Goal: Task Accomplishment & Management: Complete application form

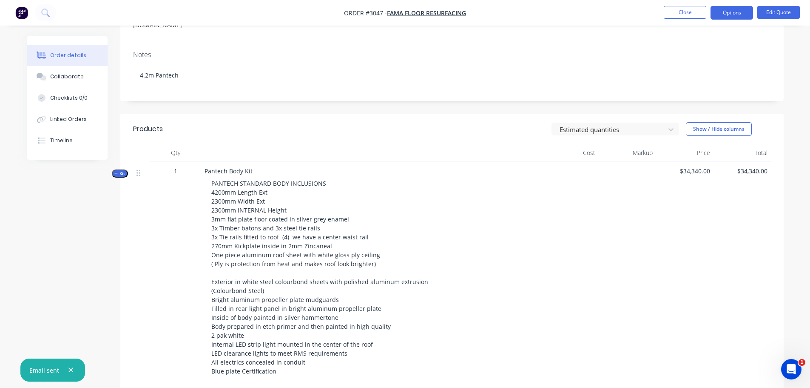
scroll to position [128, 0]
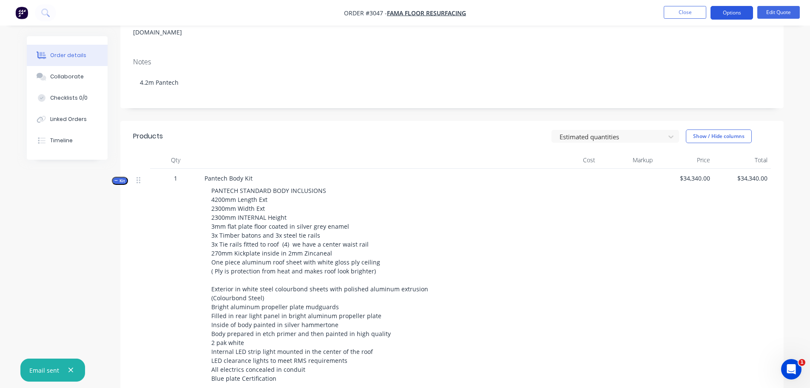
click at [733, 13] on button "Options" at bounding box center [732, 13] width 43 height 14
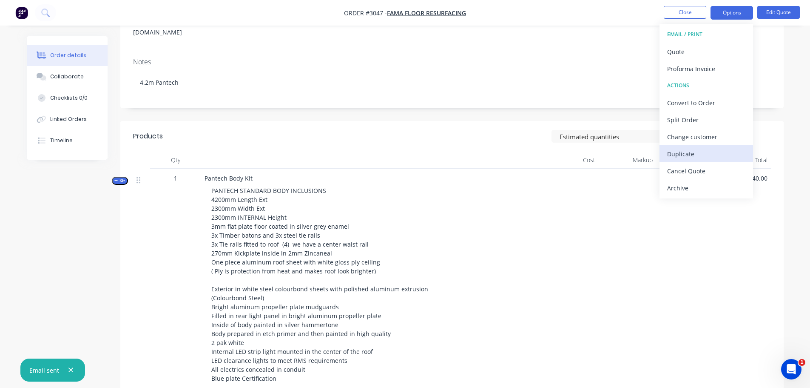
click at [682, 151] on div "Duplicate" at bounding box center [706, 154] width 78 height 12
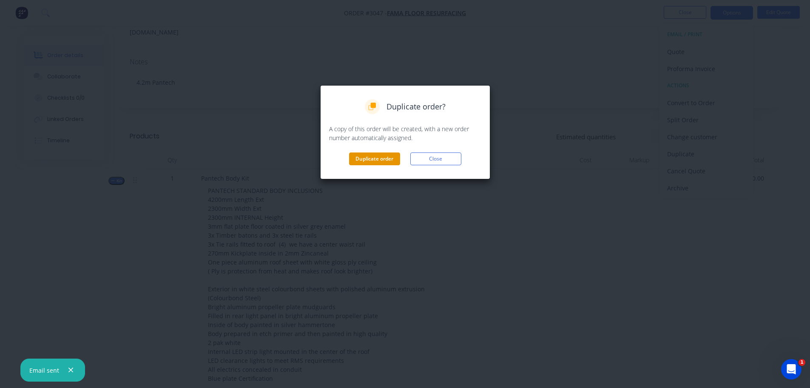
click at [362, 157] on button "Duplicate order" at bounding box center [374, 158] width 51 height 13
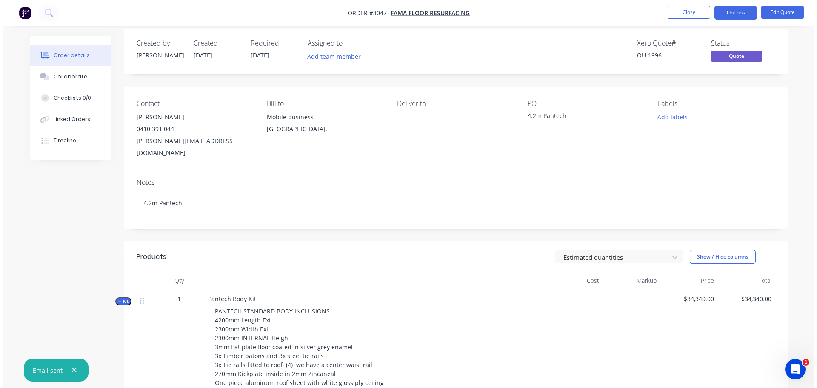
scroll to position [0, 0]
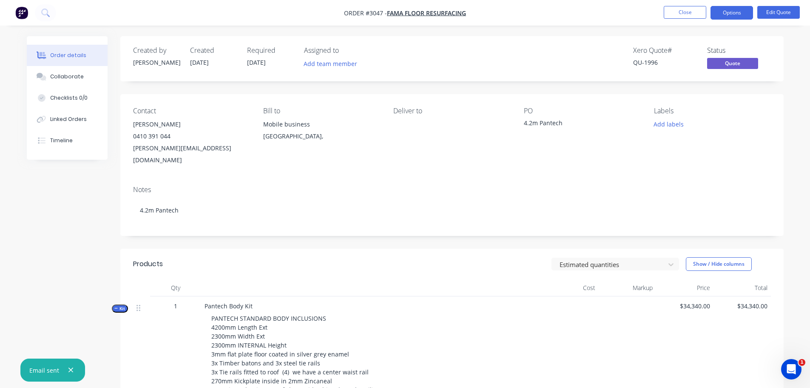
click at [19, 11] on img "button" at bounding box center [21, 12] width 13 height 13
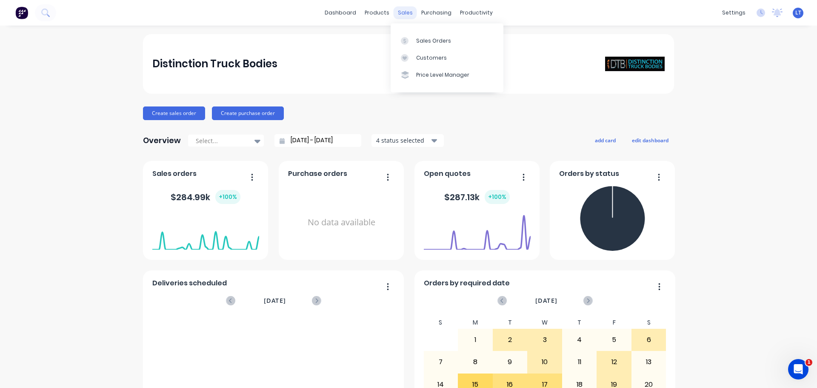
click at [398, 11] on div "sales" at bounding box center [404, 12] width 23 height 13
click at [423, 63] on link "Customers" at bounding box center [447, 57] width 113 height 17
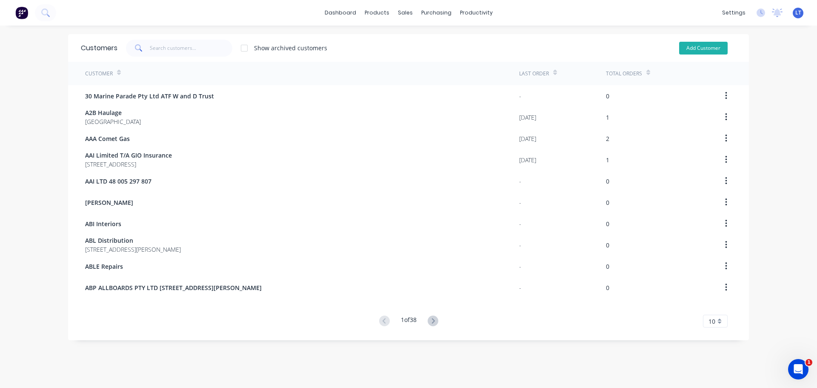
click at [691, 48] on button "Add Customer" at bounding box center [703, 48] width 48 height 13
select select "AU"
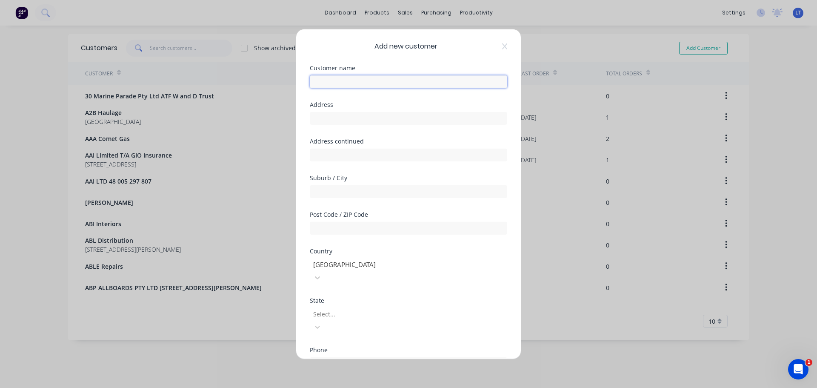
click at [337, 79] on input "text" at bounding box center [408, 81] width 197 height 13
click at [336, 83] on input "text" at bounding box center [408, 81] width 197 height 13
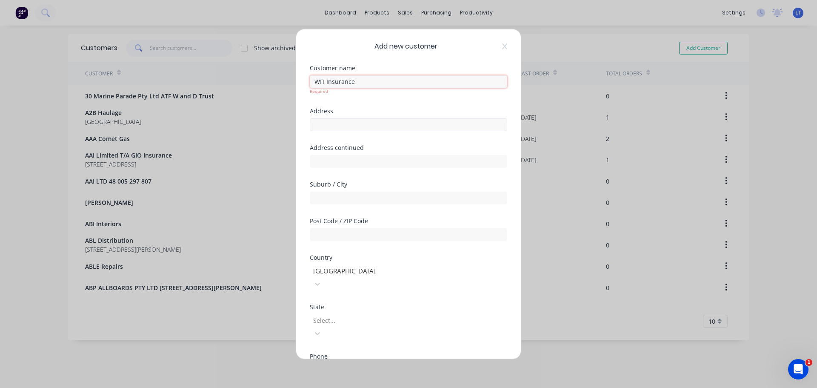
type input "WFI Insurance"
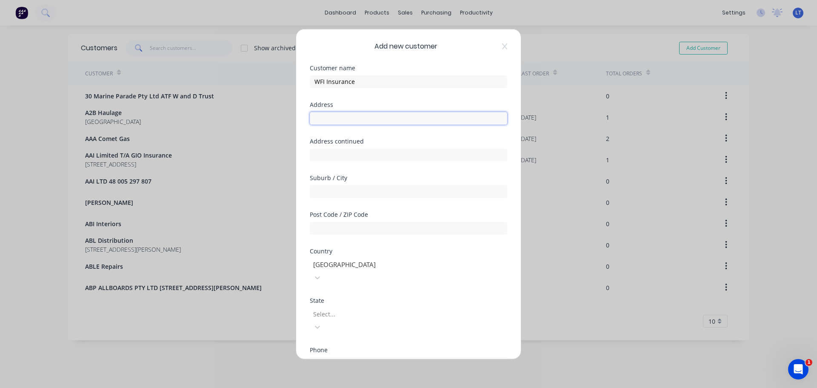
click at [328, 122] on input "text" at bounding box center [408, 117] width 197 height 13
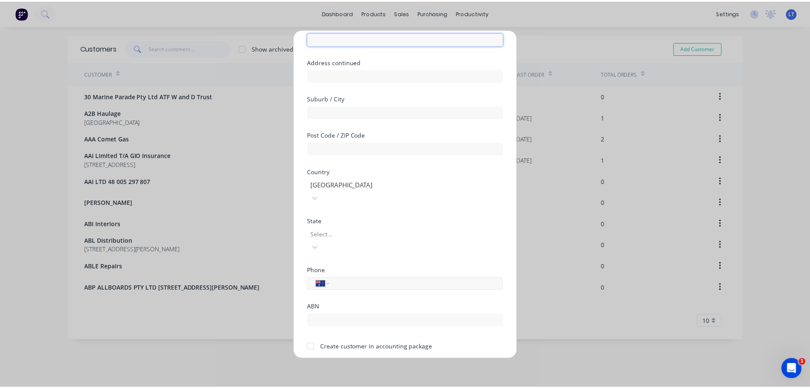
scroll to position [86, 0]
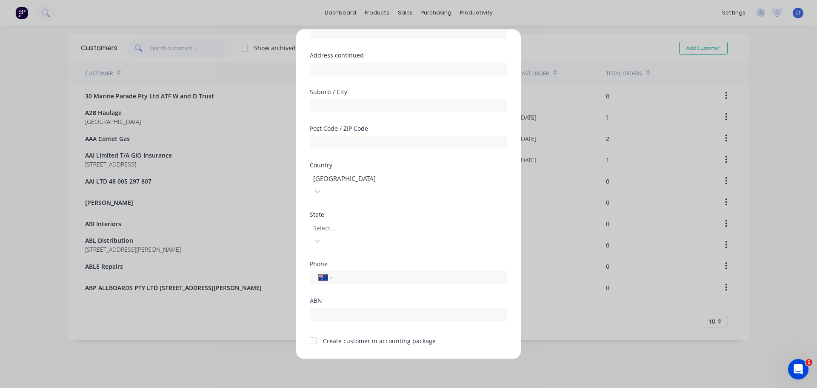
click at [314, 332] on div at bounding box center [313, 340] width 17 height 17
click at [372, 358] on button "Save" at bounding box center [381, 365] width 47 height 14
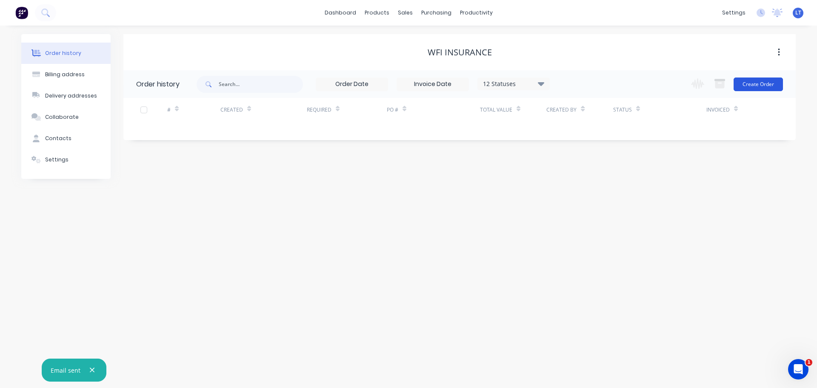
click at [756, 81] on button "Create Order" at bounding box center [757, 84] width 49 height 14
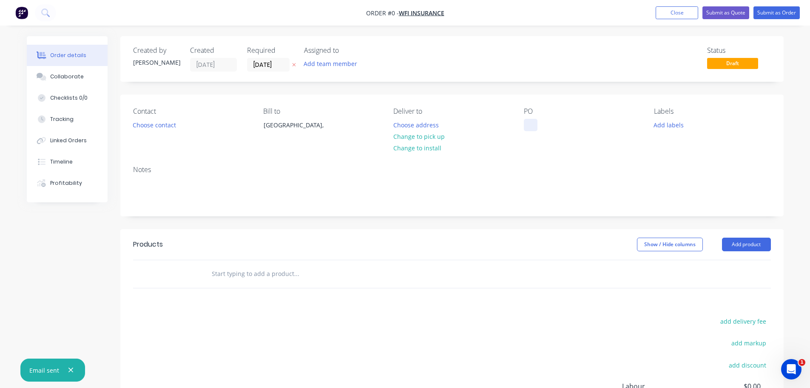
click at [527, 123] on div at bounding box center [531, 125] width 14 height 12
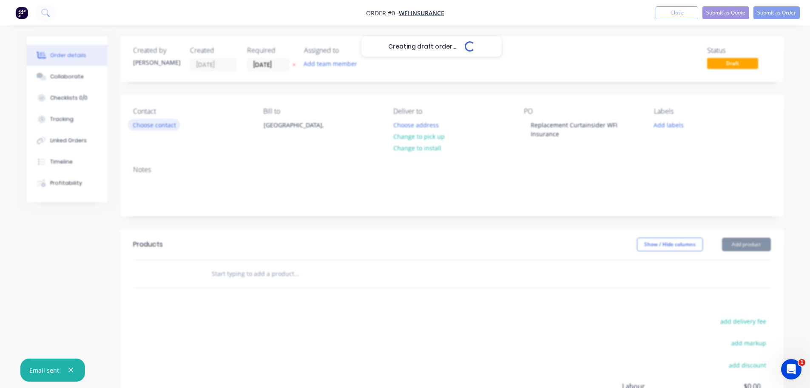
click at [159, 124] on div "Creating draft order... Loading... Order details Collaborate Checklists 0/0 Tra…" at bounding box center [405, 270] width 774 height 469
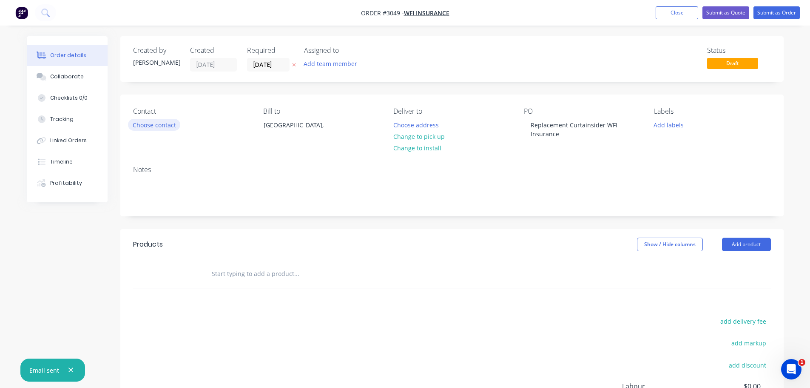
click at [153, 125] on button "Choose contact" at bounding box center [154, 124] width 52 height 11
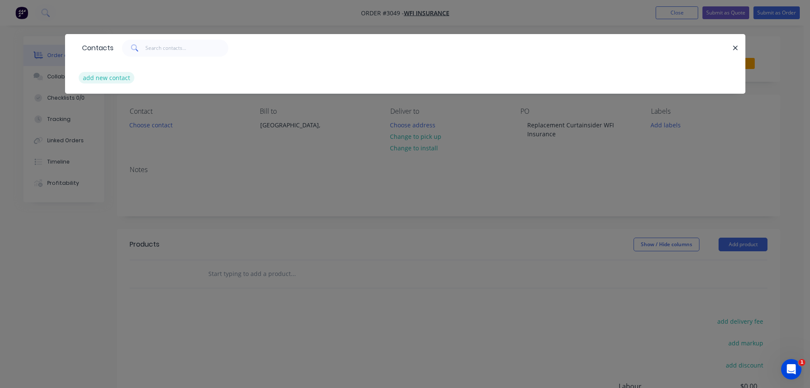
click at [105, 78] on button "add new contact" at bounding box center [107, 77] width 56 height 11
select select "AU"
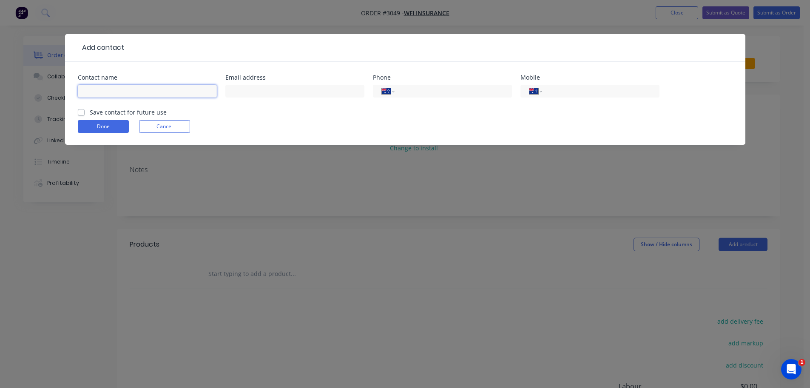
click at [117, 91] on input "text" at bounding box center [147, 91] width 139 height 13
type input "[PERSON_NAME]"
click at [236, 93] on input "text" at bounding box center [294, 91] width 139 height 13
type input "[EMAIL_ADDRESS][DOMAIN_NAME]"
click at [407, 93] on input "tel" at bounding box center [452, 91] width 102 height 10
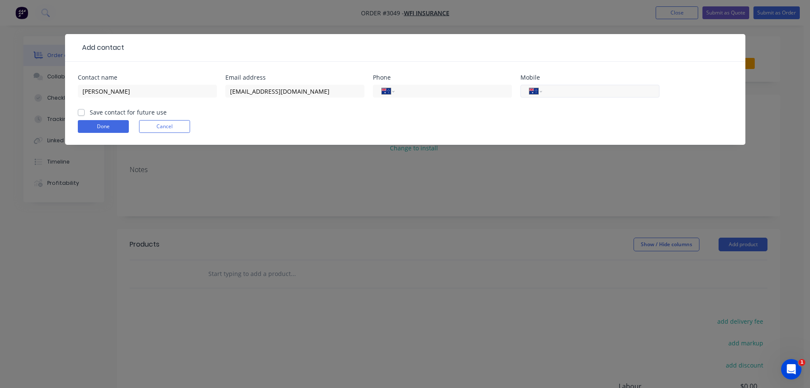
click at [555, 91] on input "tel" at bounding box center [599, 91] width 102 height 10
type input "0412 410 428"
click at [90, 109] on label "Save contact for future use" at bounding box center [128, 112] width 77 height 9
click at [81, 109] on input "Save contact for future use" at bounding box center [81, 112] width 7 height 8
checkbox input "true"
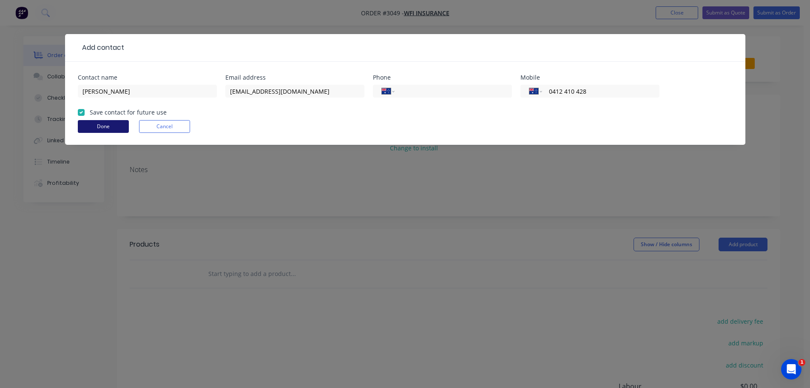
click at [103, 125] on button "Done" at bounding box center [103, 126] width 51 height 13
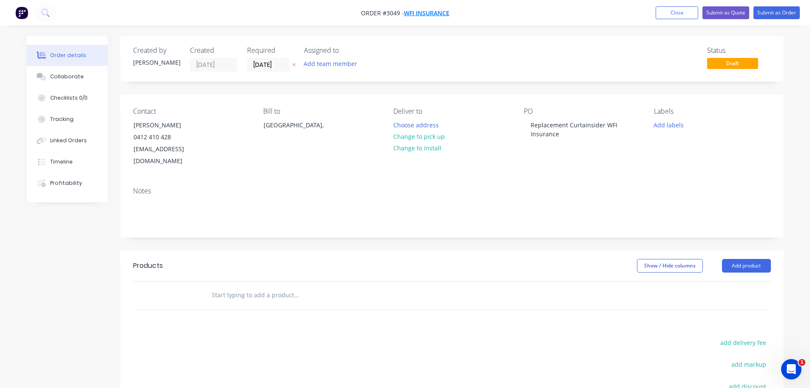
click at [428, 9] on span "WFI Insurance" at bounding box center [427, 13] width 46 height 8
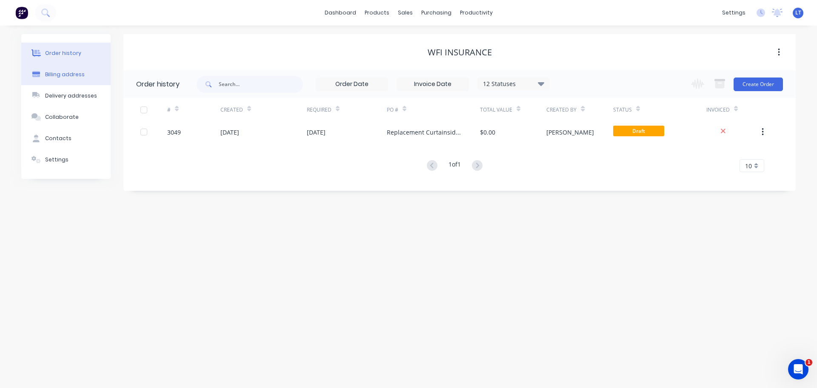
click at [61, 73] on div "Billing address" at bounding box center [65, 75] width 40 height 8
select select "AU"
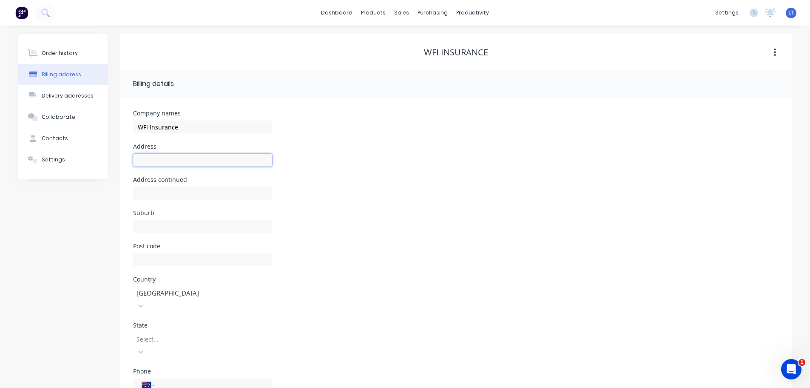
click at [153, 159] on input "text" at bounding box center [202, 160] width 139 height 13
type input "[PERSON_NAME][GEOGRAPHIC_DATA]"
click at [163, 222] on input "text" at bounding box center [202, 226] width 139 height 13
type input "[GEOGRAPHIC_DATA]"
click at [179, 260] on input "text" at bounding box center [202, 259] width 139 height 13
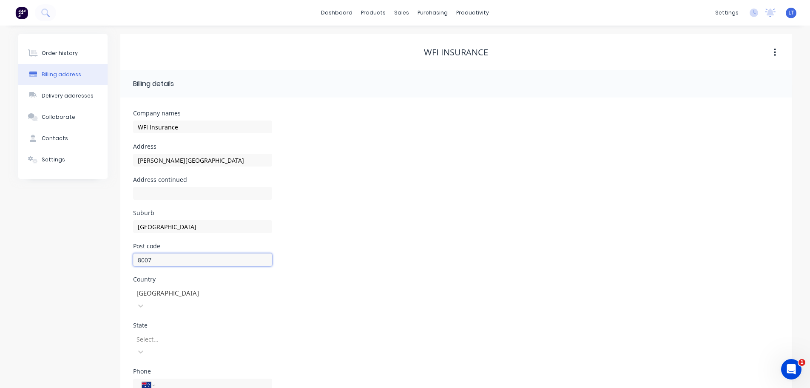
type input "8007"
click at [174, 332] on div "8 results available. Use Up and Down to choose options, press Enter to select t…" at bounding box center [202, 380] width 139 height 97
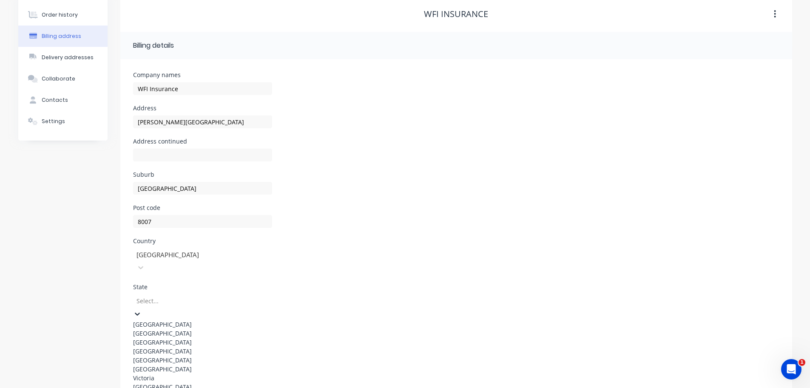
scroll to position [43, 0]
click at [158, 373] on div "Victoria" at bounding box center [202, 377] width 139 height 9
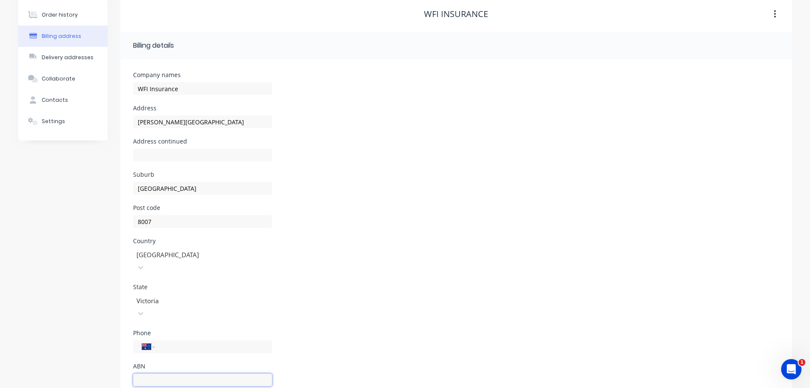
click at [159, 373] on input "text" at bounding box center [202, 379] width 139 height 13
type input "11000016722"
click at [376, 330] on div "Phone International [GEOGRAPHIC_DATA] [GEOGRAPHIC_DATA] [GEOGRAPHIC_DATA] [GEOG…" at bounding box center [456, 346] width 647 height 33
click at [181, 88] on input "WFI Insurance" at bounding box center [202, 88] width 139 height 13
type input "WFI Insurance ABN 11000016722"
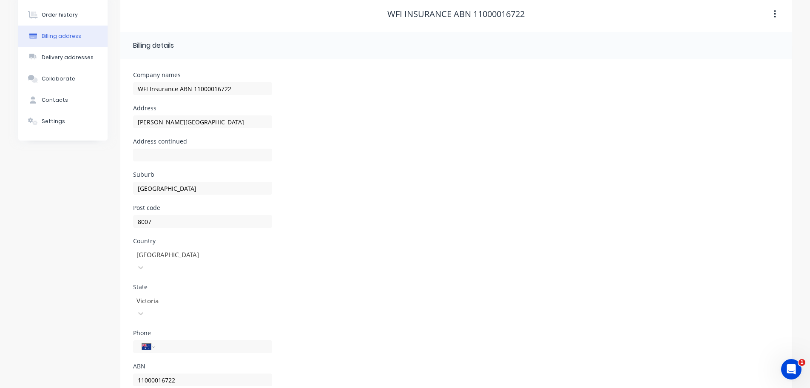
click at [314, 94] on div "Company names WFI Insurance ABN 11000016722" at bounding box center [456, 88] width 647 height 33
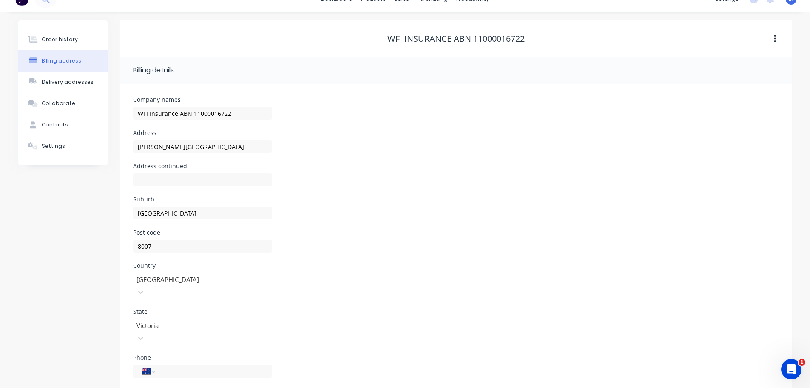
scroll to position [0, 0]
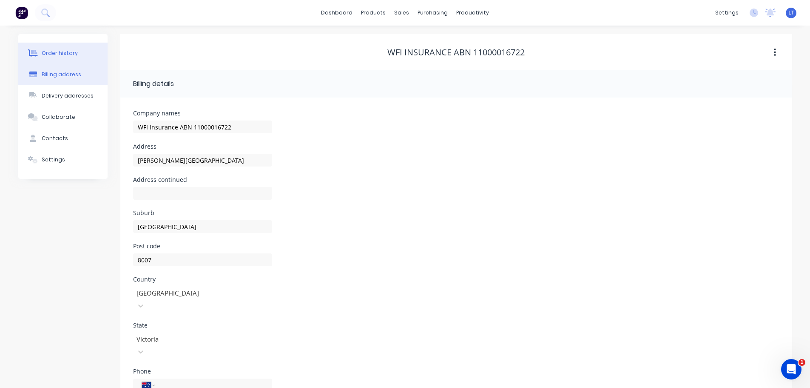
click at [58, 52] on div "Order history" at bounding box center [60, 53] width 36 height 8
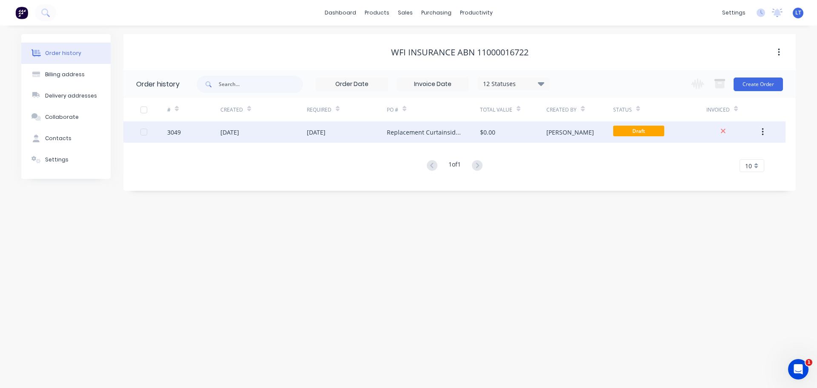
click at [416, 133] on div "Replacement Curtainsider WFI Insurance" at bounding box center [425, 132] width 76 height 9
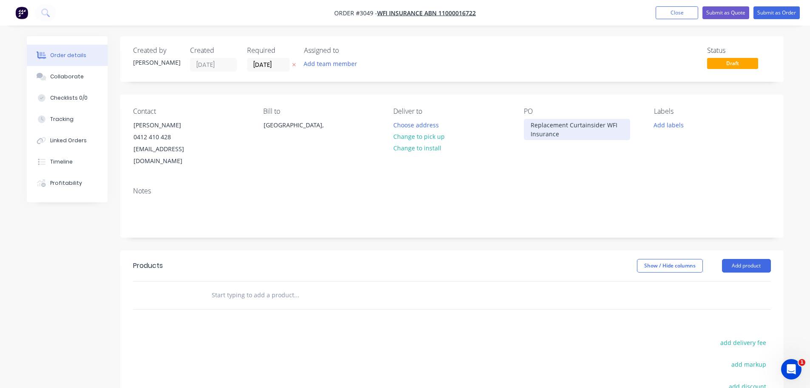
drag, startPoint x: 532, startPoint y: 125, endPoint x: 530, endPoint y: 120, distance: 4.6
click at [530, 120] on div "Replacement Curtainsider WFI Insurance" at bounding box center [577, 129] width 106 height 21
click at [605, 125] on div "Replacement Curtainsider WFI Insurance" at bounding box center [577, 129] width 106 height 21
drag, startPoint x: 531, startPoint y: 124, endPoint x: 574, endPoint y: 138, distance: 45.2
click at [574, 138] on div "Replacement Curtainsider 7.8m WFI Insurance" at bounding box center [577, 129] width 106 height 21
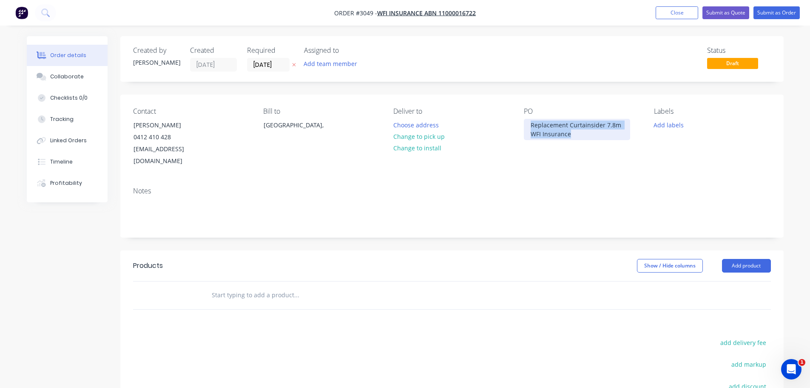
copy div "Replacement Curtainsider 7.8m WFI Insurance"
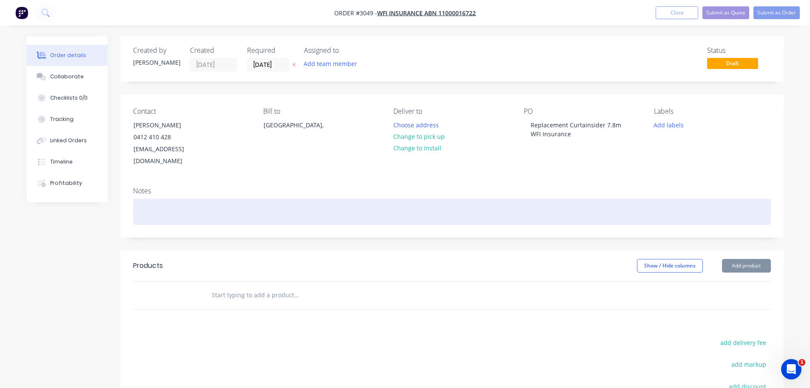
click at [138, 199] on div at bounding box center [452, 212] width 638 height 26
paste div
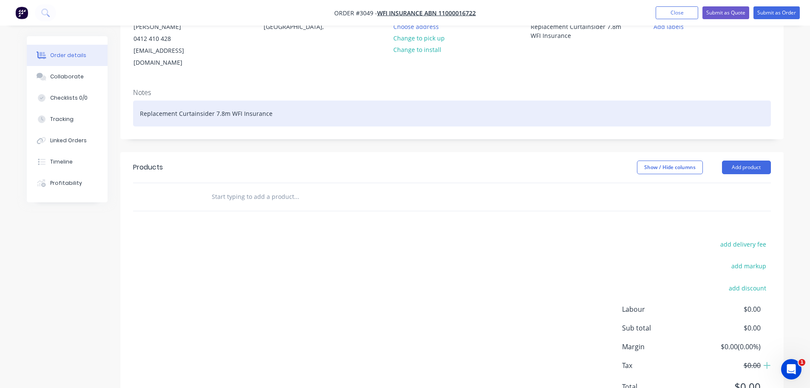
scroll to position [127, 0]
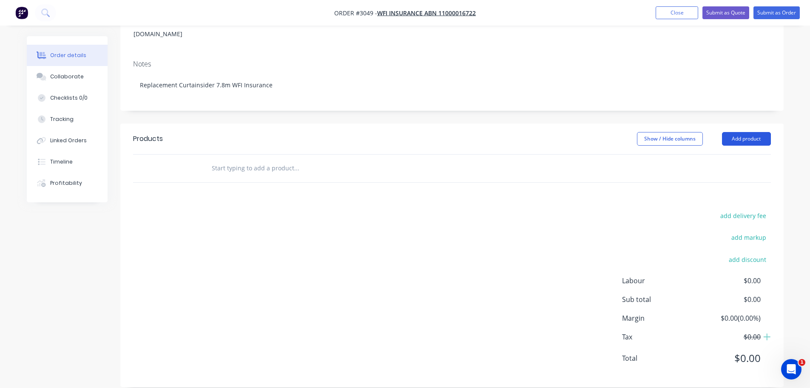
click at [744, 132] on button "Add product" at bounding box center [746, 139] width 49 height 14
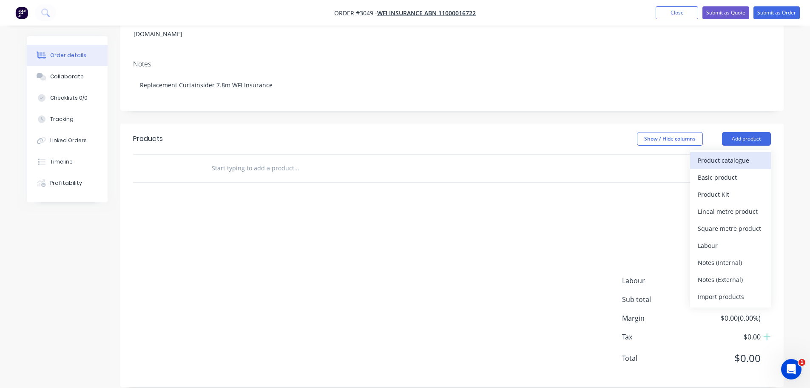
click at [711, 154] on div "Product catalogue" at bounding box center [731, 160] width 66 height 12
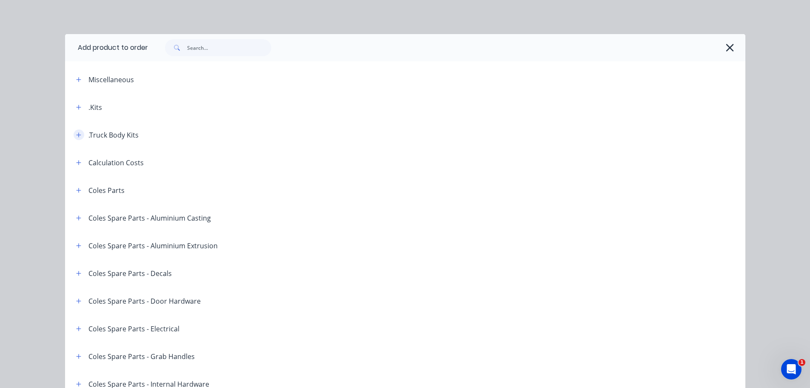
click at [76, 135] on icon "button" at bounding box center [78, 135] width 5 height 6
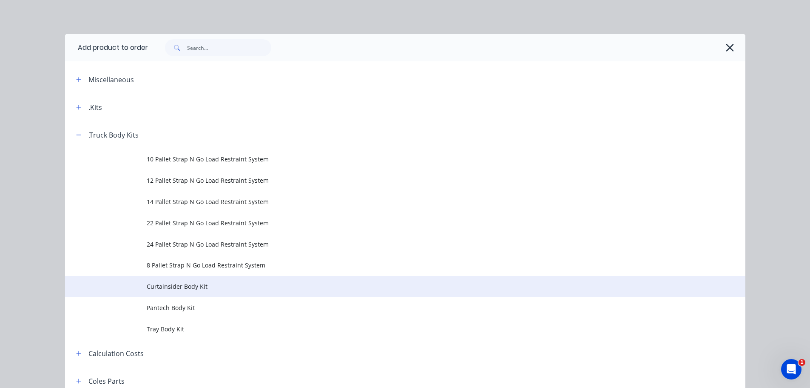
click at [178, 283] on span "Curtainsider Body Kit" at bounding box center [386, 286] width 479 height 9
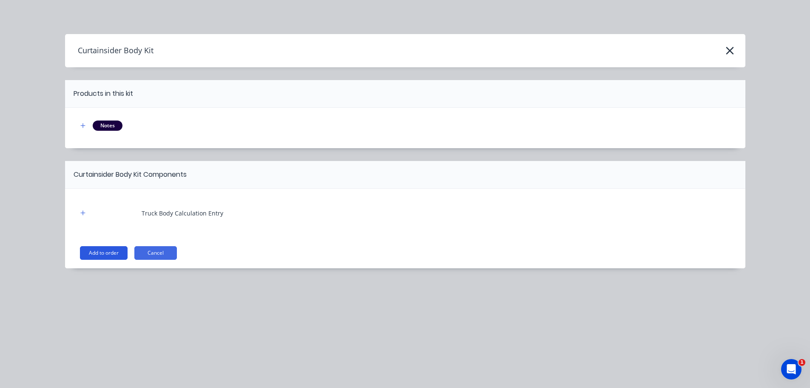
click at [100, 250] on button "Add to order" at bounding box center [104, 253] width 48 height 14
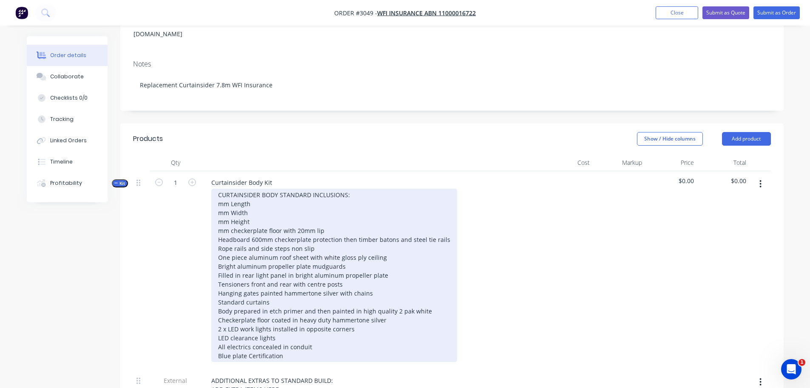
click at [218, 192] on div "CURTAINSIDER BODY STANDARD INCLUSIONS: mm Length mm Width mm Height mm checkerp…" at bounding box center [334, 274] width 246 height 173
drag, startPoint x: 267, startPoint y: 192, endPoint x: 263, endPoint y: 190, distance: 4.6
click at [266, 192] on div "CURTAINSIDER BODY STANDARD INCLUSIONS: 7800mm Length mm Width mm Height mm chec…" at bounding box center [334, 274] width 246 height 173
click at [219, 199] on div "CURTAINSIDER BODY STANDARD INCLUSIONS: 7800mm Length Ext mm Width mm Height mm …" at bounding box center [334, 274] width 246 height 173
click at [267, 200] on div "CURTAINSIDER BODY STANDARD INCLUSIONS: 7800mm Length Ext 2500mm Width mm Height…" at bounding box center [334, 274] width 246 height 173
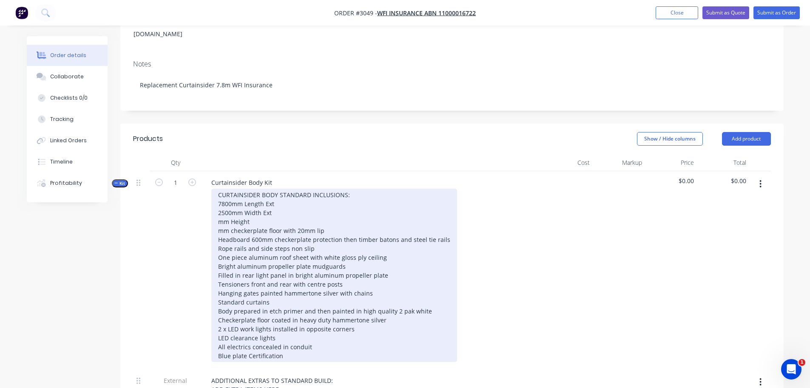
click at [219, 211] on div "CURTAINSIDER BODY STANDARD INCLUSIONS: 7800mm Length Ext 2500mm Width Ext mm He…" at bounding box center [334, 274] width 246 height 173
click at [267, 208] on div "CURTAINSIDER BODY STANDARD INCLUSIONS: 7800mm Length Ext 2500mm Width Ext 3040m…" at bounding box center [334, 274] width 246 height 173
click at [218, 218] on div "CURTAINSIDER BODY STANDARD INCLUSIONS: 7800mm Length Ext 2500mm Width Ext 3040m…" at bounding box center [334, 274] width 246 height 173
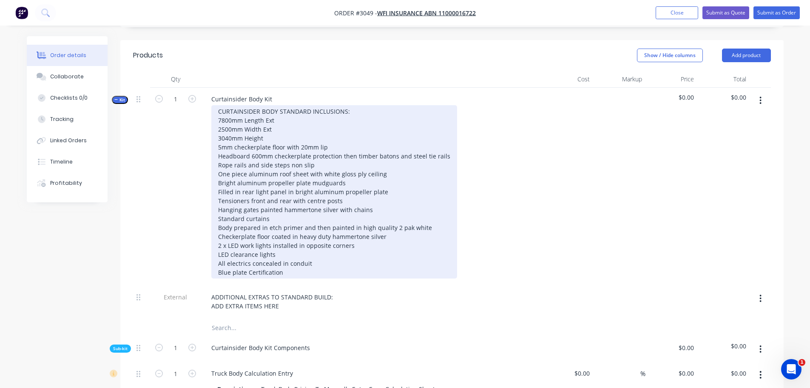
scroll to position [212, 0]
click at [272, 205] on div "CURTAINSIDER BODY STANDARD INCLUSIONS: 7800mm Length Ext 2500mm Width Ext 3040m…" at bounding box center [334, 189] width 246 height 173
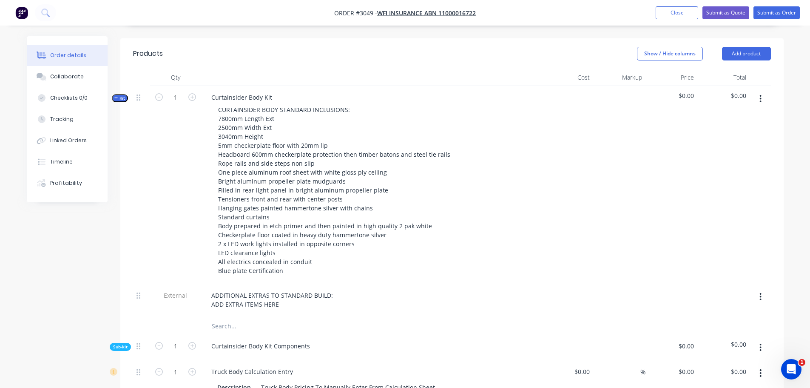
click at [761, 293] on icon "button" at bounding box center [761, 297] width 2 height 8
click at [703, 330] on div "Delete" at bounding box center [731, 336] width 66 height 12
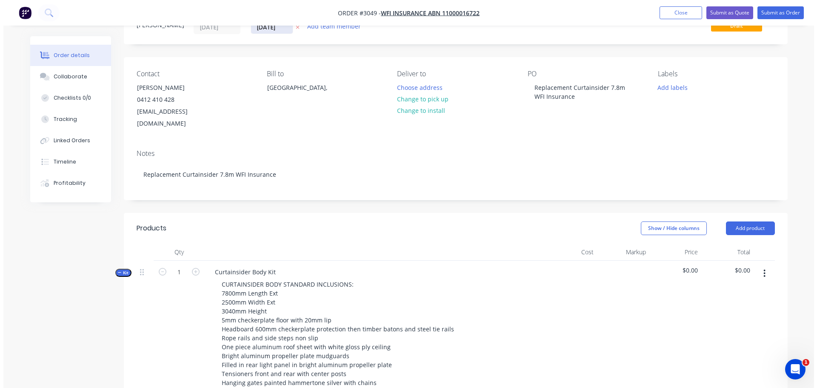
scroll to position [0, 0]
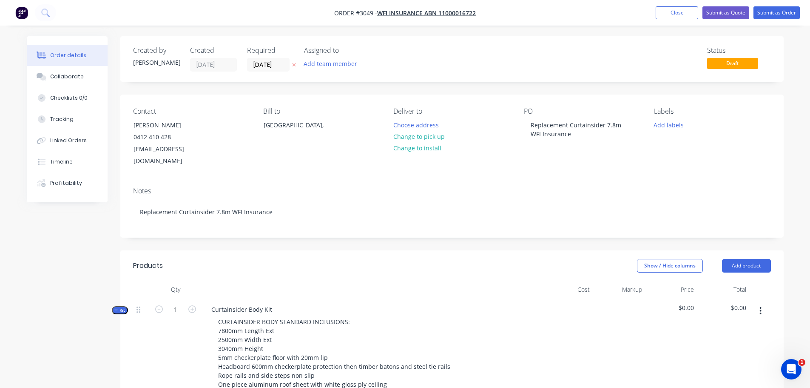
click at [20, 10] on img "button" at bounding box center [21, 12] width 13 height 13
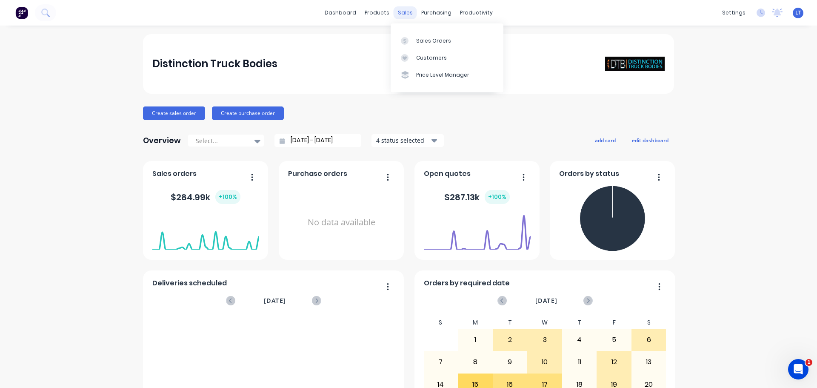
click at [399, 12] on div "sales" at bounding box center [404, 12] width 23 height 13
click at [425, 43] on div "Sales Orders" at bounding box center [433, 41] width 35 height 8
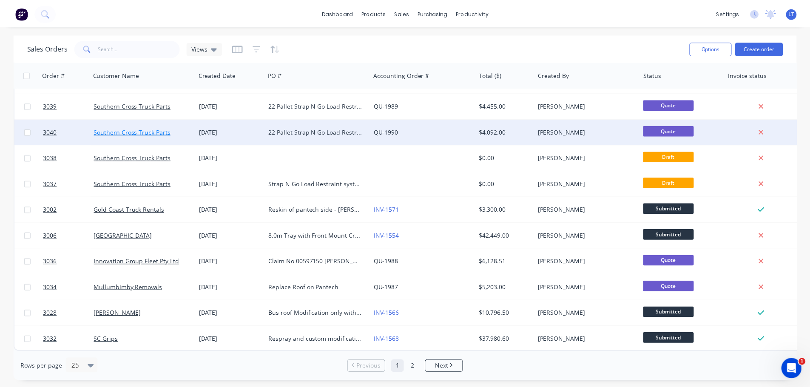
scroll to position [389, 0]
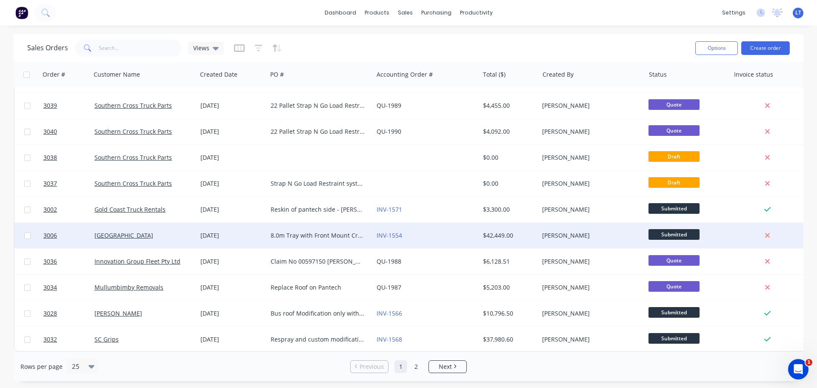
click at [320, 231] on div "8.0m Tray with Front Mount Crane" at bounding box center [318, 235] width 94 height 9
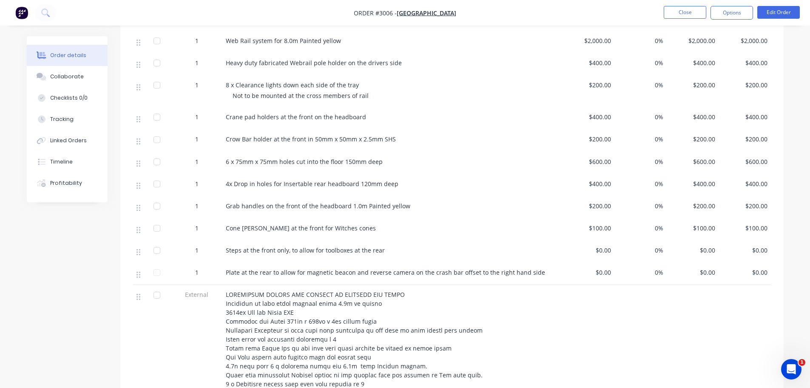
scroll to position [638, 0]
